Goal: Transaction & Acquisition: Register for event/course

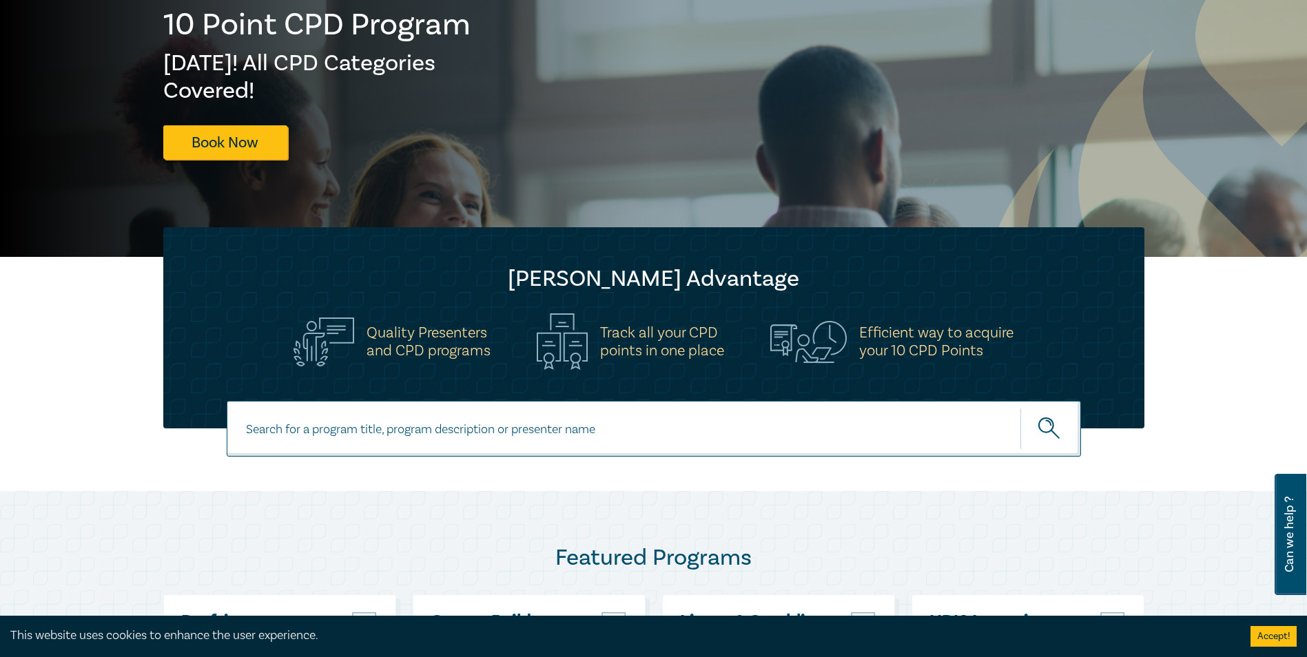
scroll to position [138, 0]
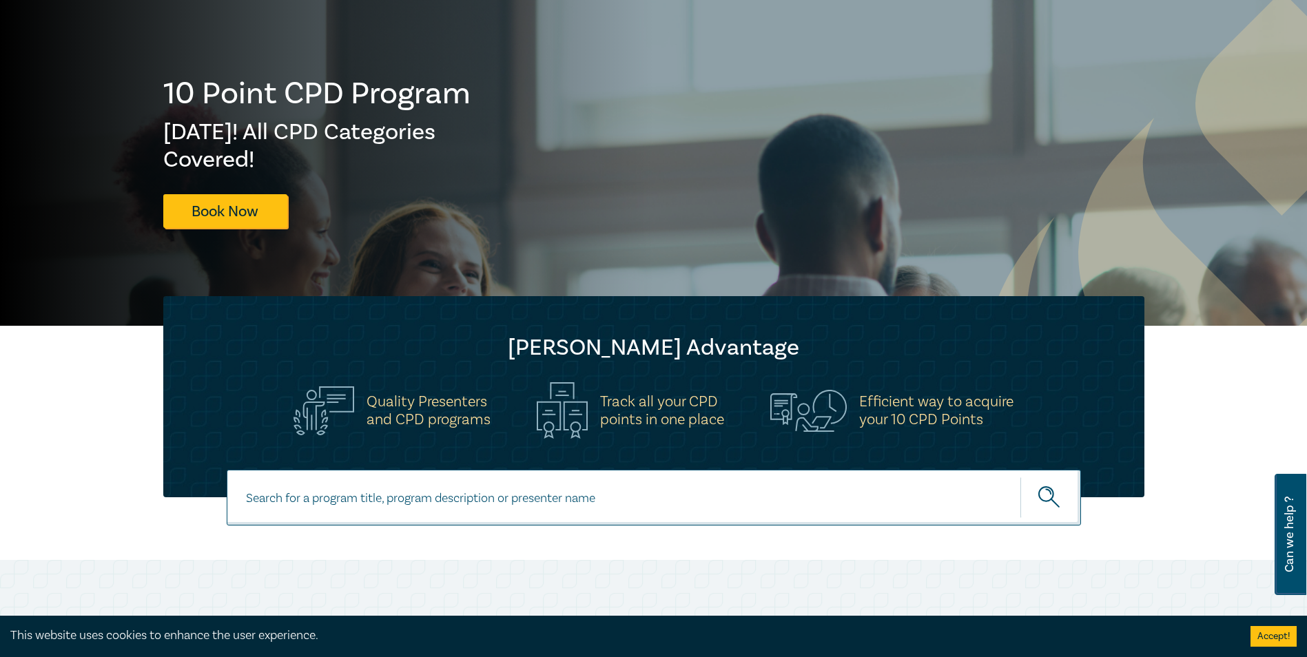
click at [362, 496] on input at bounding box center [654, 498] width 854 height 56
paste input "Land Development Intensive"
type input "Land Development Intensive"
click at [1020, 477] on button "submit" at bounding box center [1050, 498] width 61 height 42
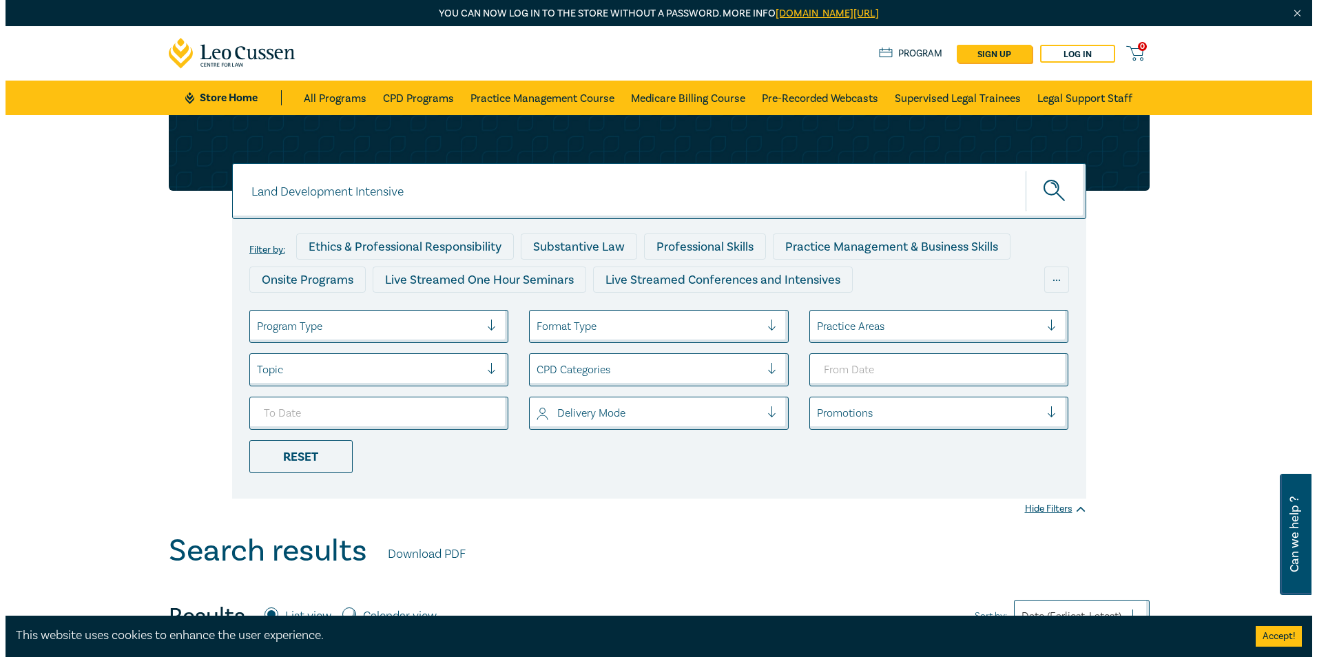
scroll to position [344, 0]
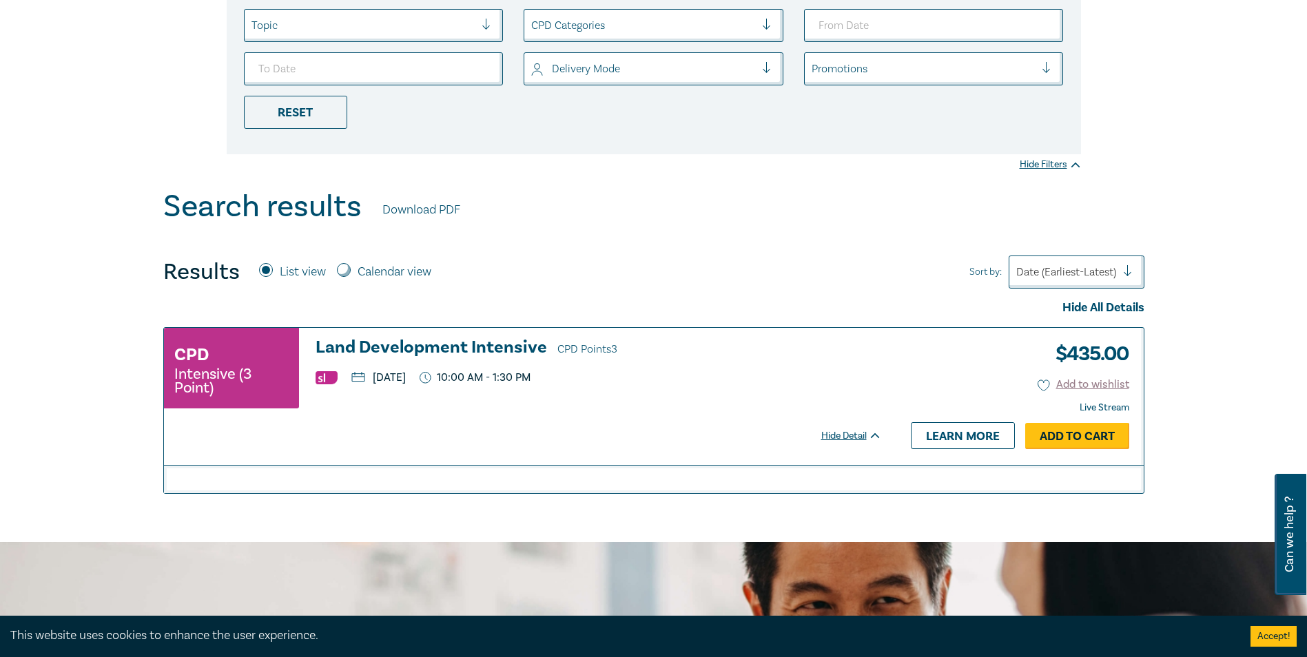
click at [1061, 435] on link "Add to Cart" at bounding box center [1077, 436] width 104 height 26
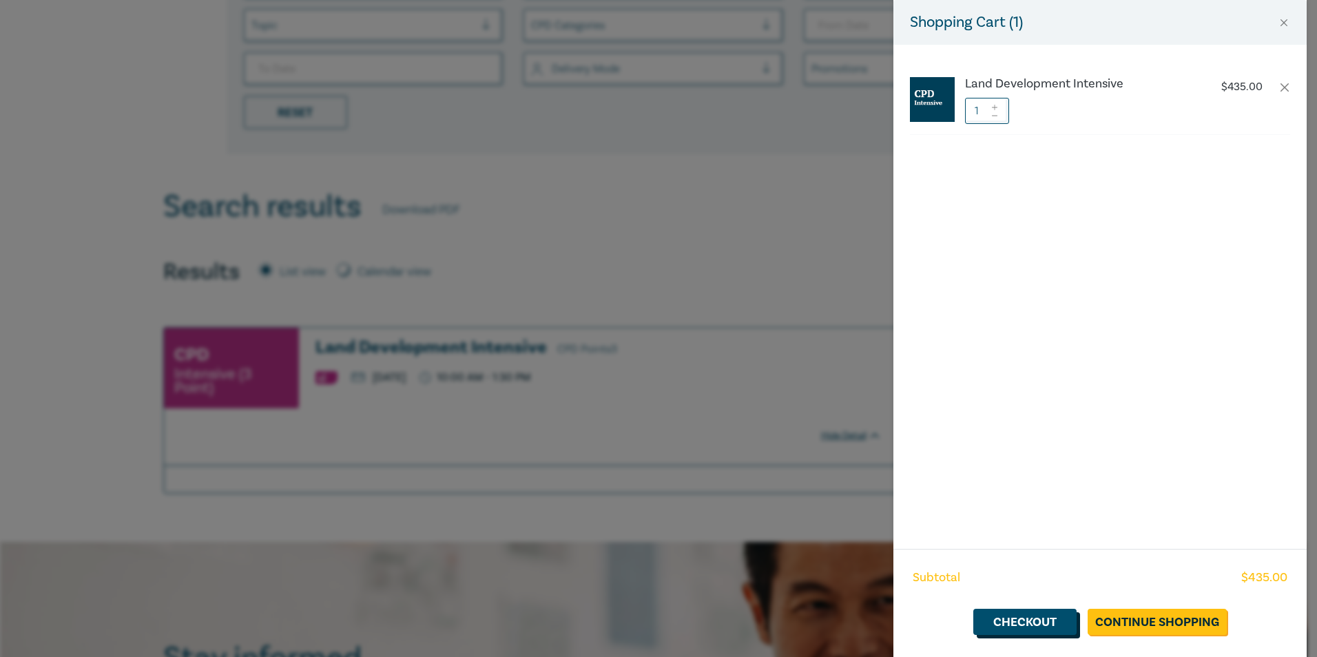
click at [1011, 624] on link "Checkout" at bounding box center [1024, 622] width 103 height 26
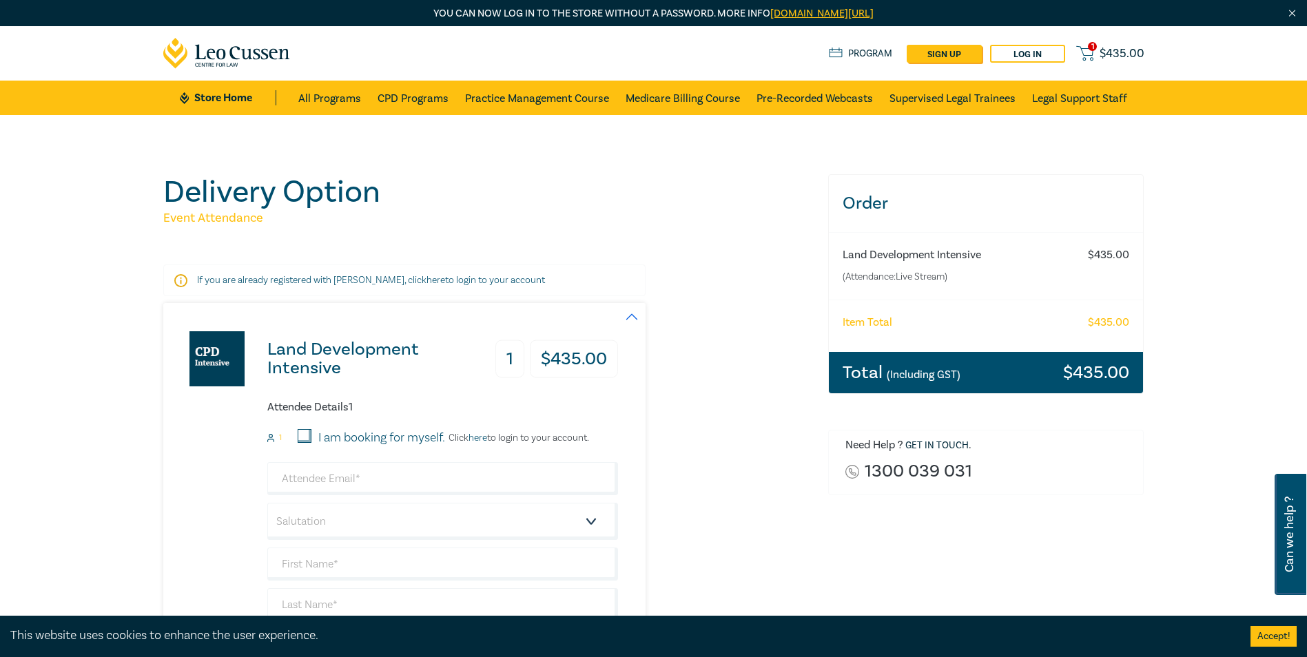
scroll to position [207, 0]
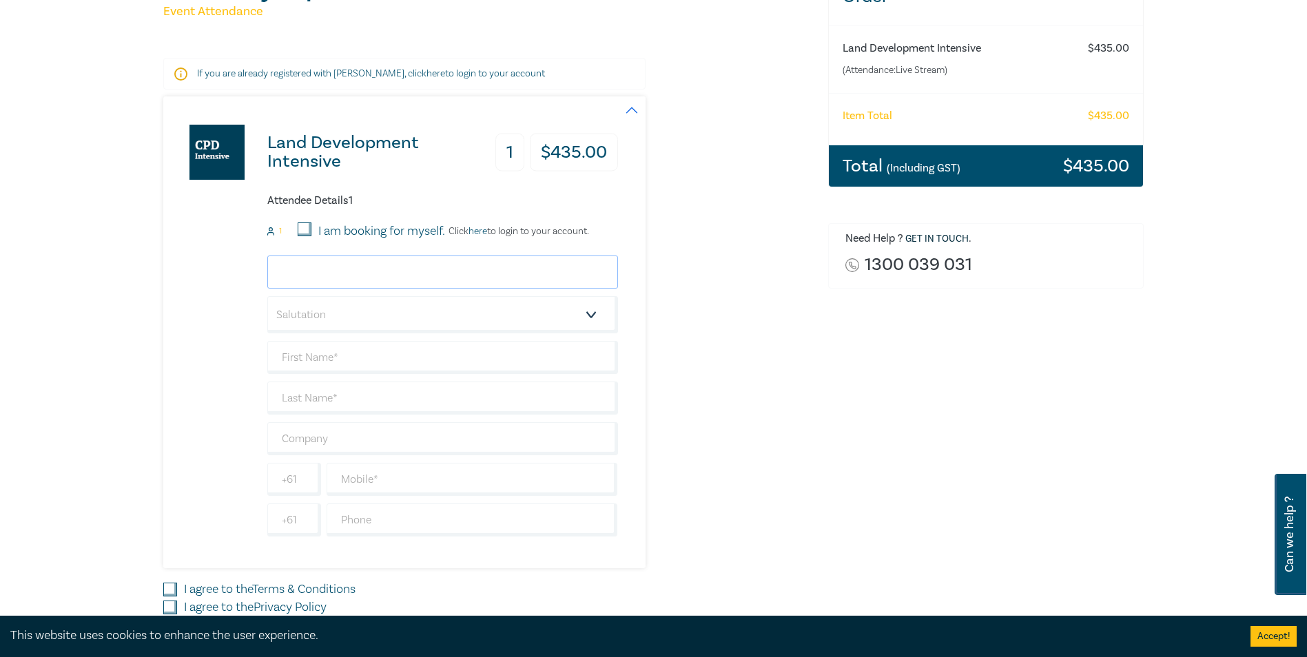
click at [369, 268] on input "email" at bounding box center [442, 272] width 351 height 33
click at [184, 300] on div "Land Development Intensive 1 $ 435.00 Attendee Details 1 1 I am booking for mys…" at bounding box center [390, 332] width 455 height 472
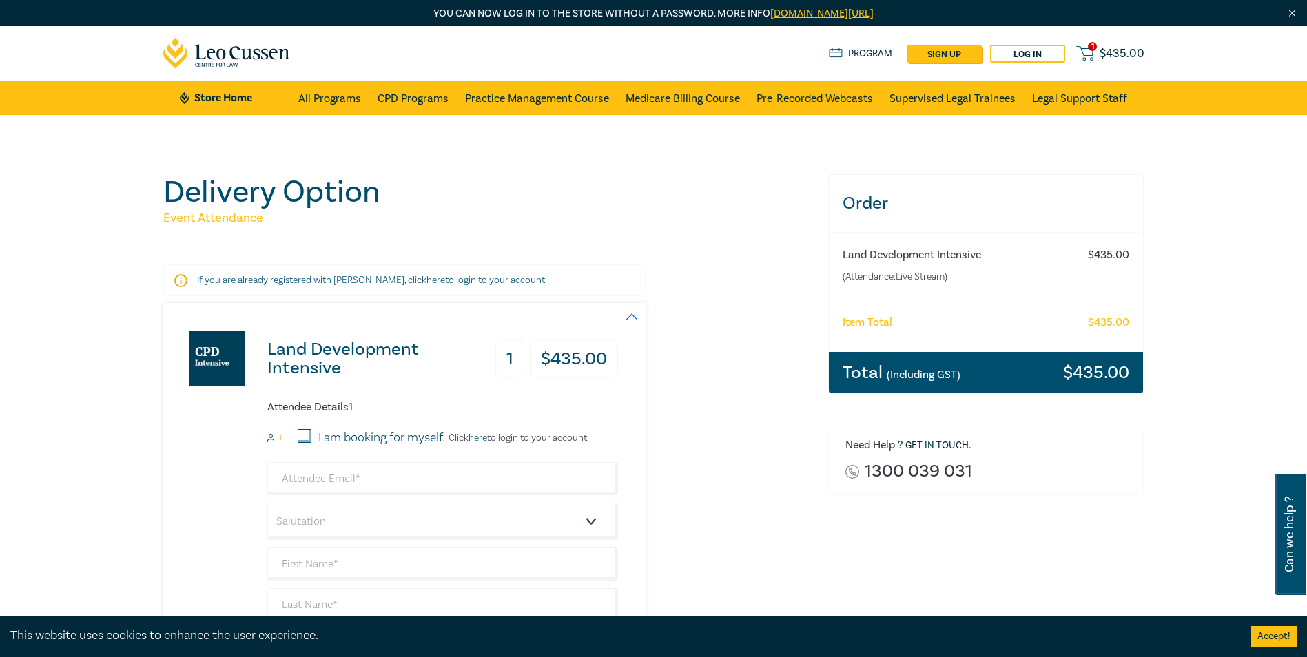
scroll to position [138, 0]
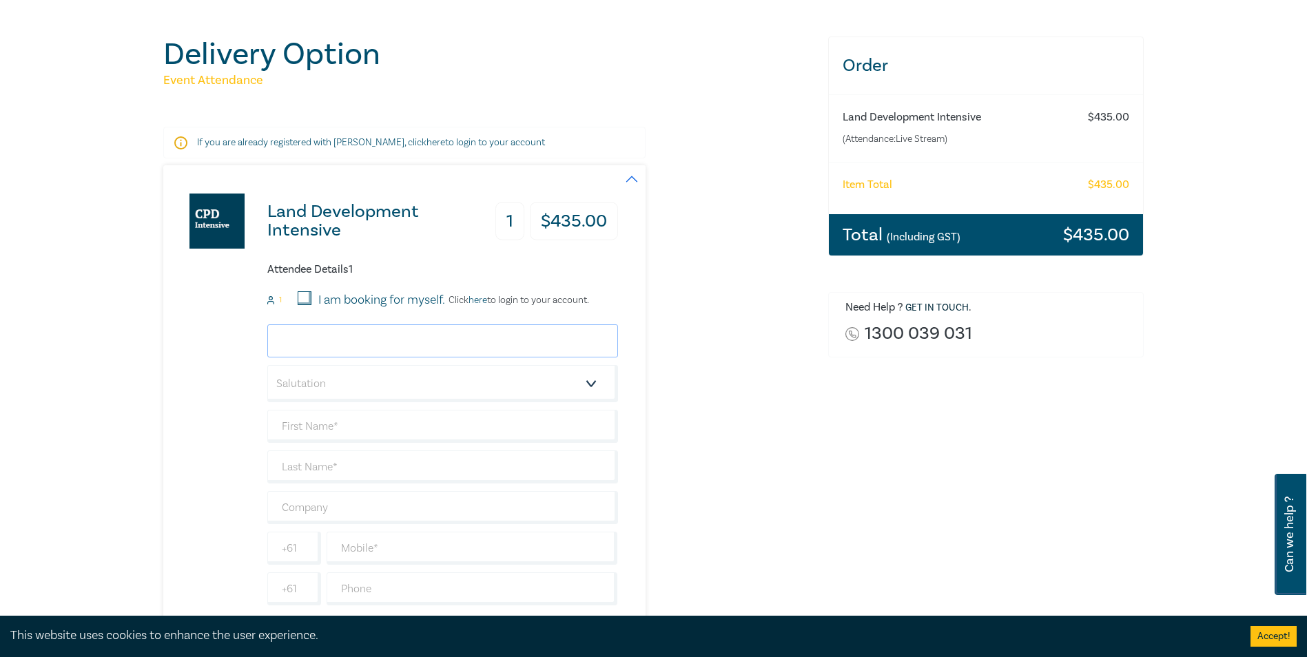
click at [327, 338] on input "email" at bounding box center [442, 340] width 351 height 33
type input "michelle@sharrockpitman.com.au"
click at [306, 381] on select "Salutation Mr. Mrs. Ms. Miss Dr. Prof. Other" at bounding box center [442, 383] width 351 height 37
select select "Ms."
click at [267, 365] on select "Salutation Mr. Mrs. Ms. Miss Dr. Prof. Other" at bounding box center [442, 383] width 351 height 37
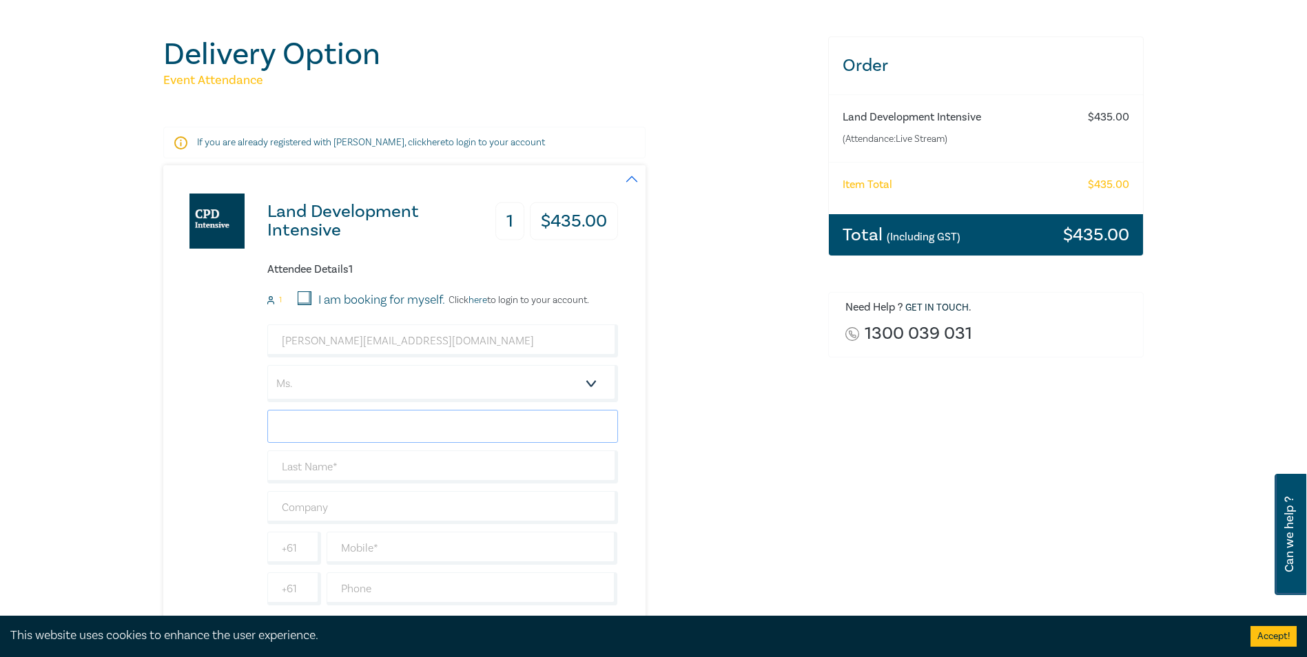
click at [319, 430] on input "text" at bounding box center [442, 426] width 351 height 33
type input "Michelle"
click at [351, 455] on input "text" at bounding box center [442, 467] width 351 height 33
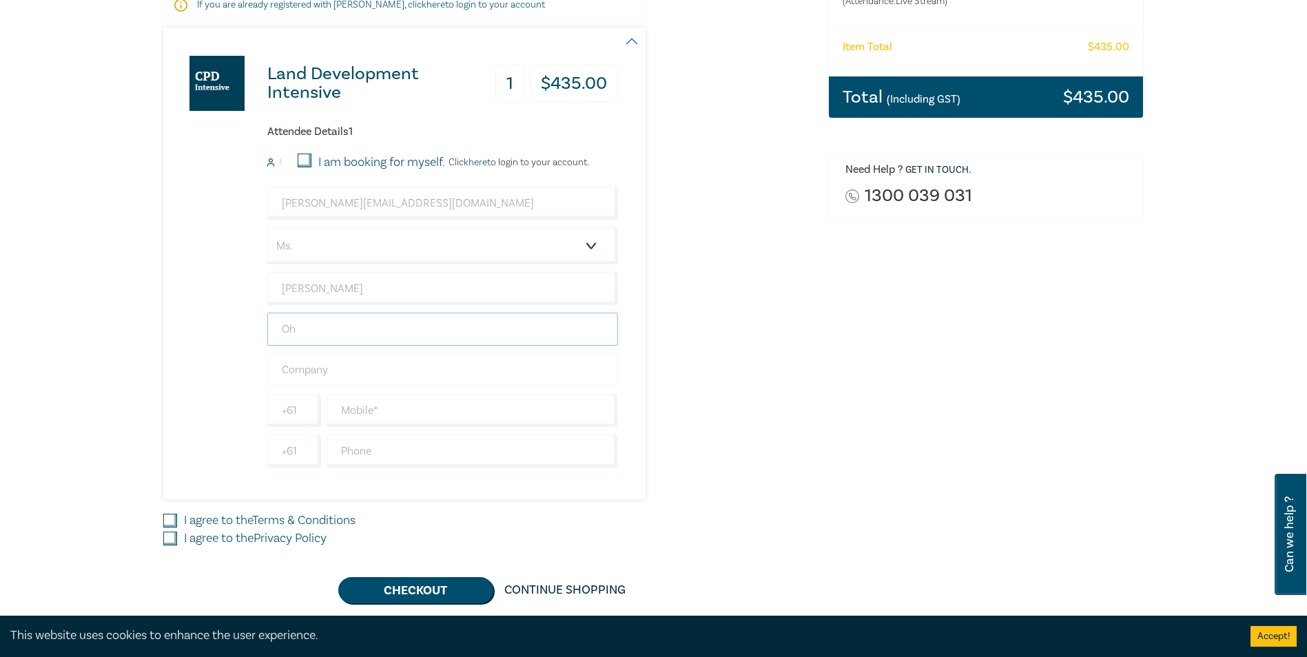
type input "Oh"
click at [302, 362] on input "text" at bounding box center [442, 369] width 351 height 33
type input "Sharrock Pitman Legal"
drag, startPoint x: 760, startPoint y: 343, endPoint x: 770, endPoint y: 344, distance: 9.7
click at [769, 344] on div "Land Development Intensive 1 $ 435.00 Attendee Details 1 1 I am booking for mys…" at bounding box center [487, 264] width 648 height 472
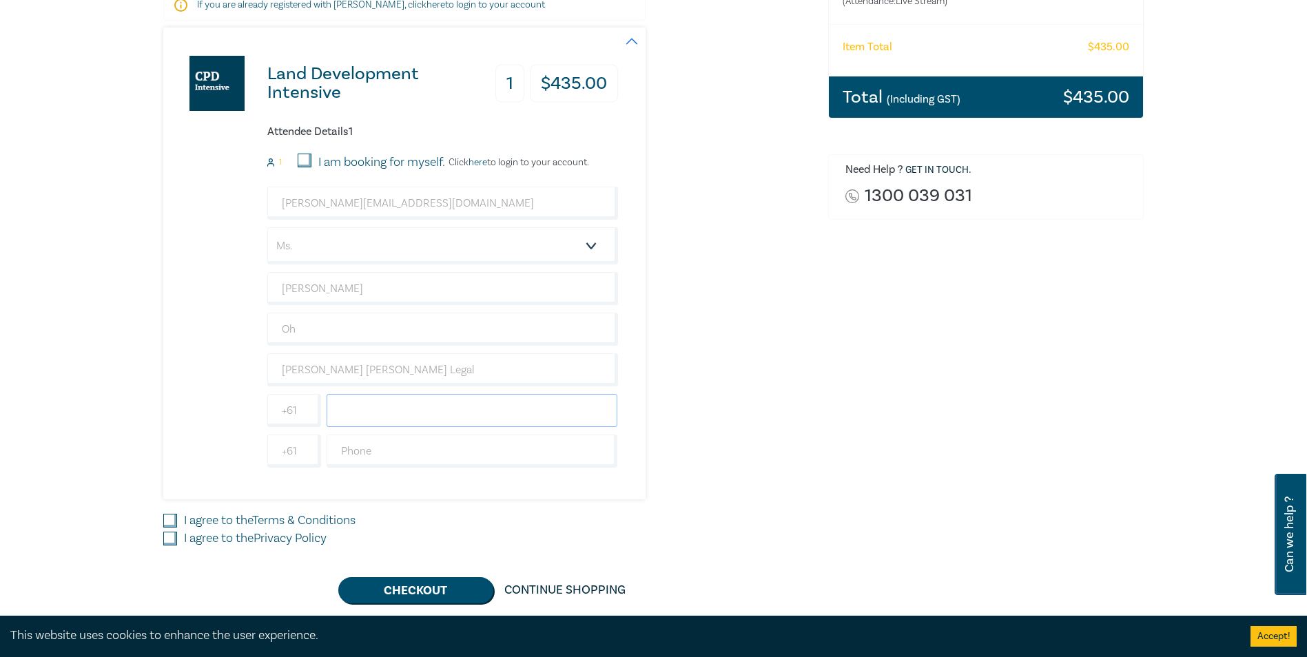
click at [416, 415] on input "text" at bounding box center [472, 410] width 291 height 33
click at [738, 391] on div "Land Development Intensive 1 $ 435.00 Attendee Details 1 1 I am booking for mys…" at bounding box center [487, 264] width 648 height 472
click at [324, 401] on div at bounding box center [472, 410] width 297 height 33
click at [366, 451] on input "text" at bounding box center [472, 451] width 291 height 33
click at [369, 403] on input "text" at bounding box center [472, 410] width 291 height 33
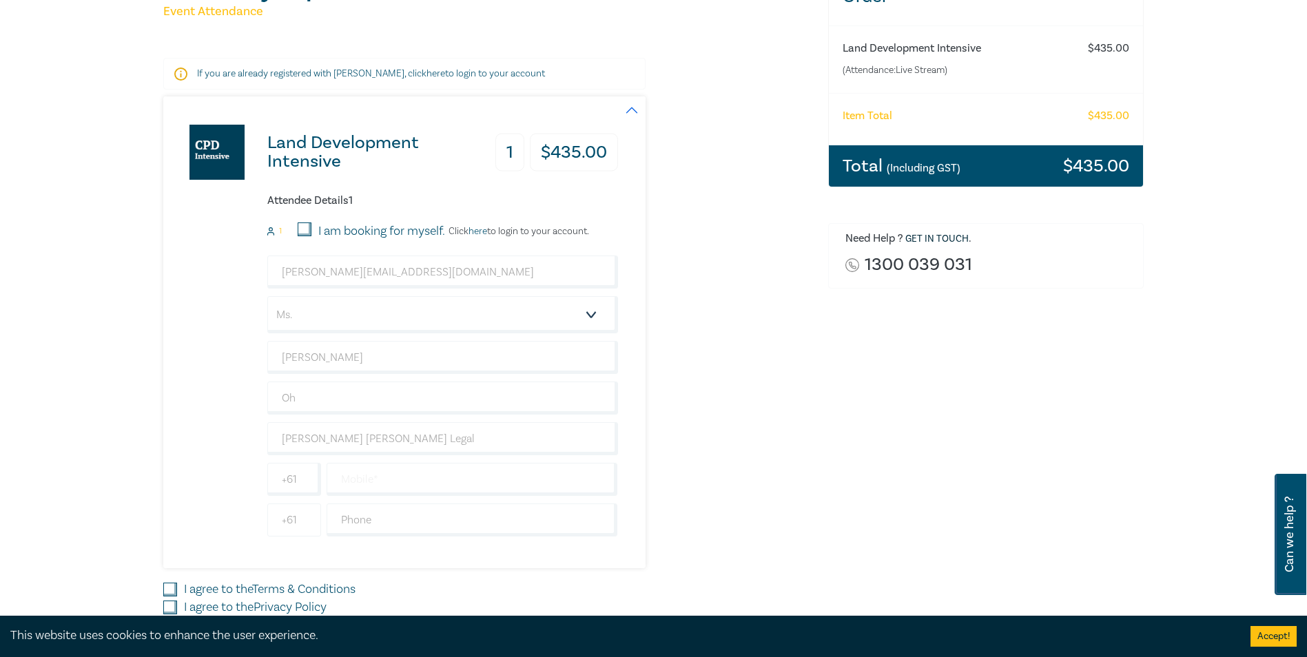
scroll to position [344, 0]
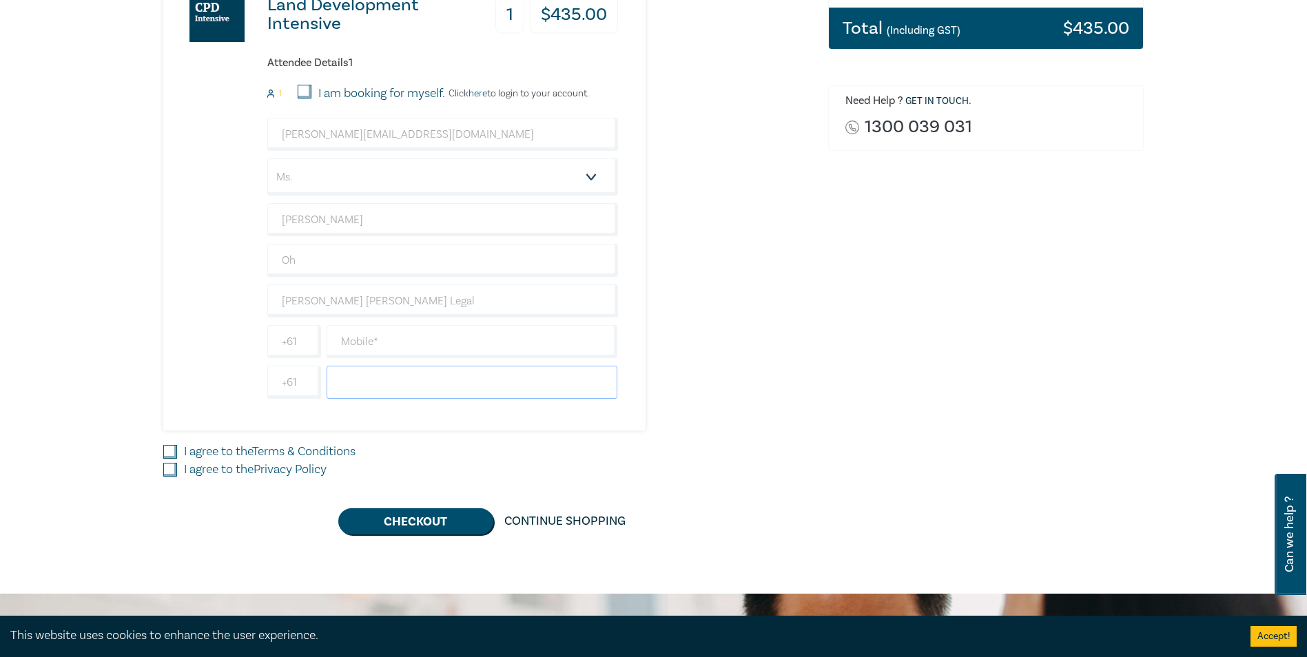
click at [378, 377] on input "text" at bounding box center [472, 382] width 291 height 33
click at [369, 324] on div "michelle@sharrockpitman.com.au Salutation Mr. Mrs. Ms. Miss Dr. Prof. Other Mic…" at bounding box center [442, 258] width 351 height 281
click at [369, 331] on input "text" at bounding box center [472, 341] width 291 height 33
type input "0385613311"
click at [167, 452] on input "I agree to the Terms & Conditions" at bounding box center [170, 452] width 14 height 14
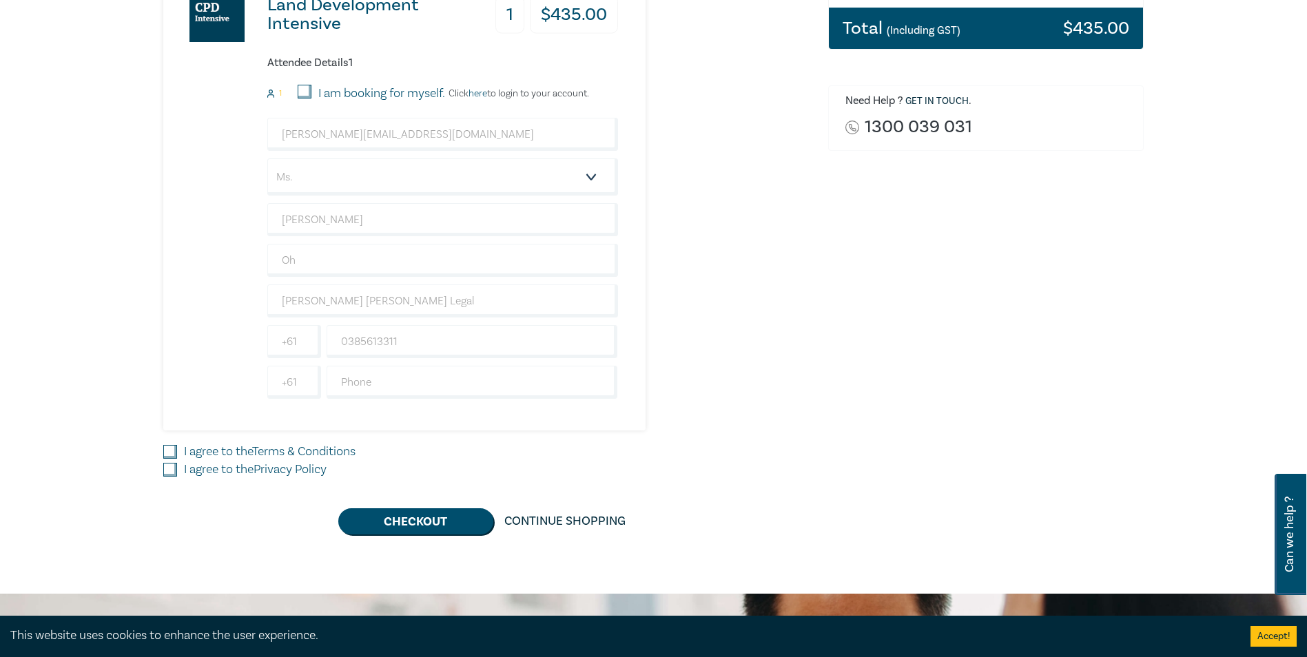
checkbox input "true"
click at [167, 468] on input "I agree to the Privacy Policy" at bounding box center [170, 470] width 14 height 14
checkbox input "true"
click at [396, 518] on button "Checkout" at bounding box center [415, 521] width 155 height 26
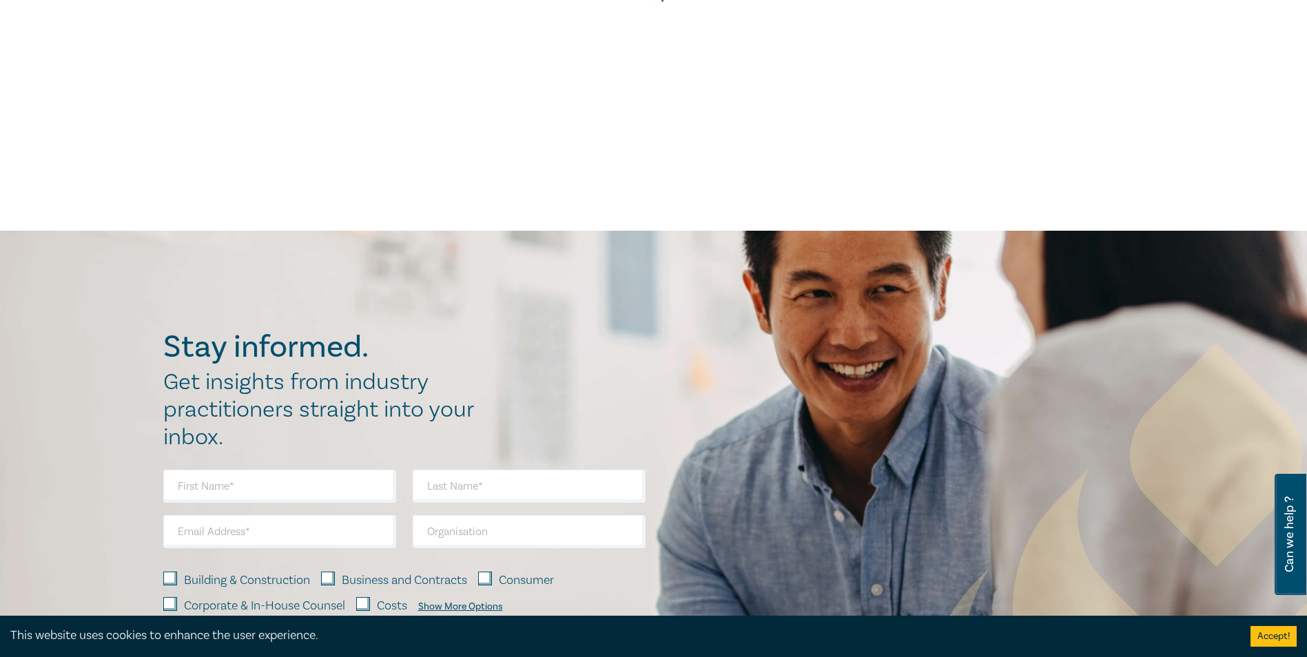
scroll to position [0, 0]
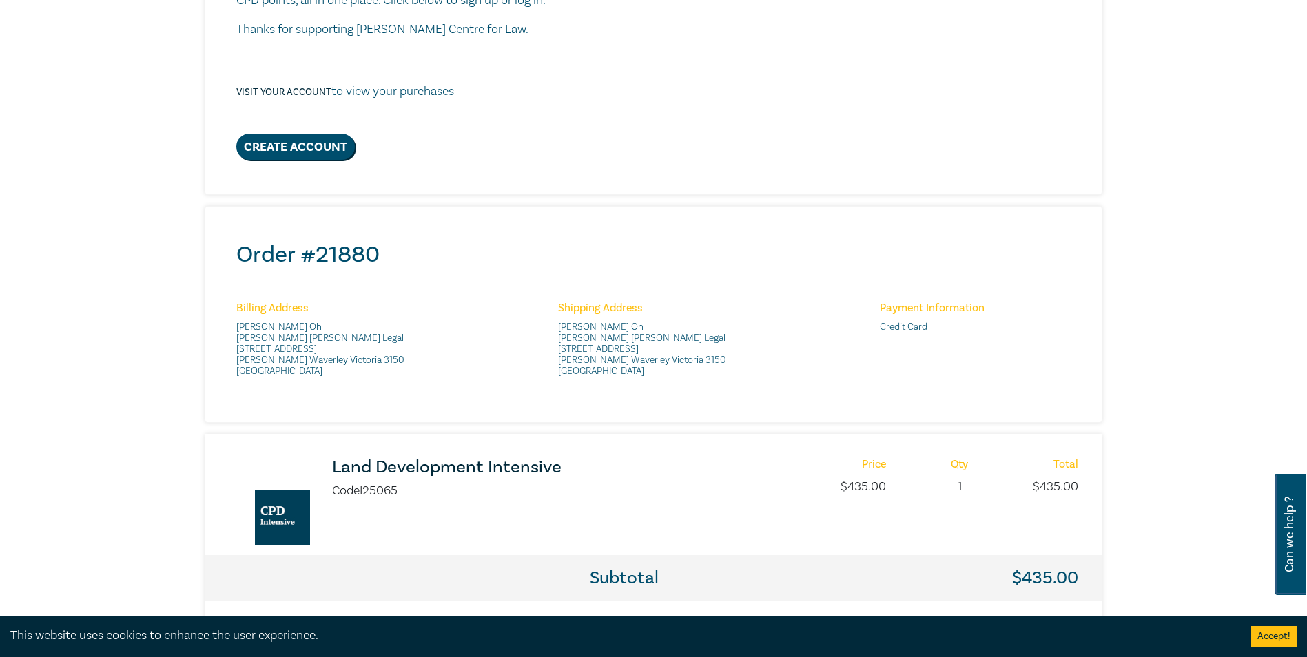
scroll to position [413, 0]
